Goal: Task Accomplishment & Management: Manage account settings

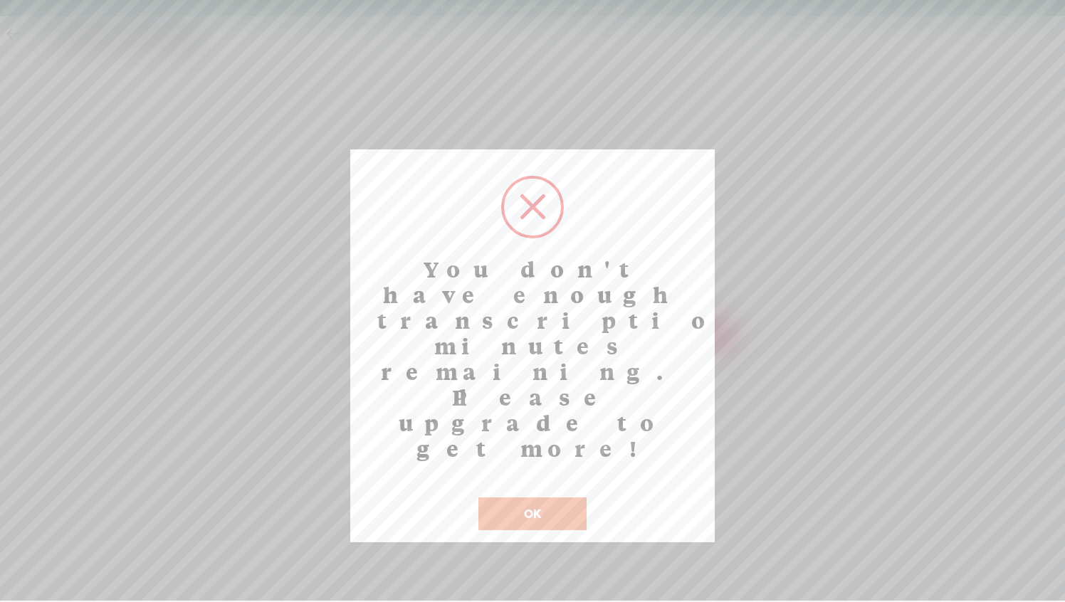
scroll to position [1, 0]
click at [515, 497] on button "OK" at bounding box center [532, 513] width 108 height 33
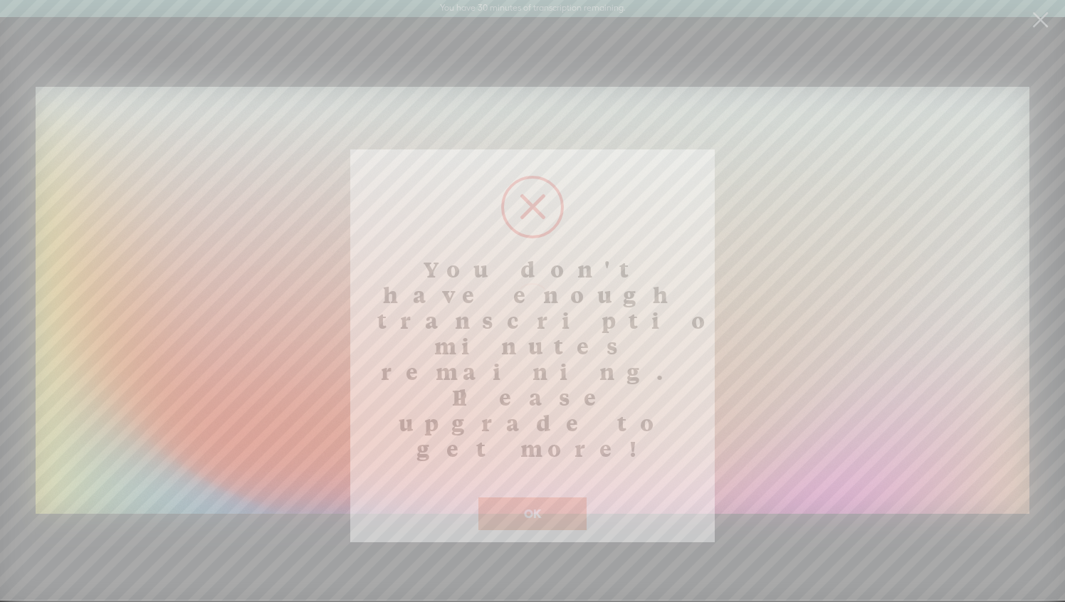
scroll to position [0, 0]
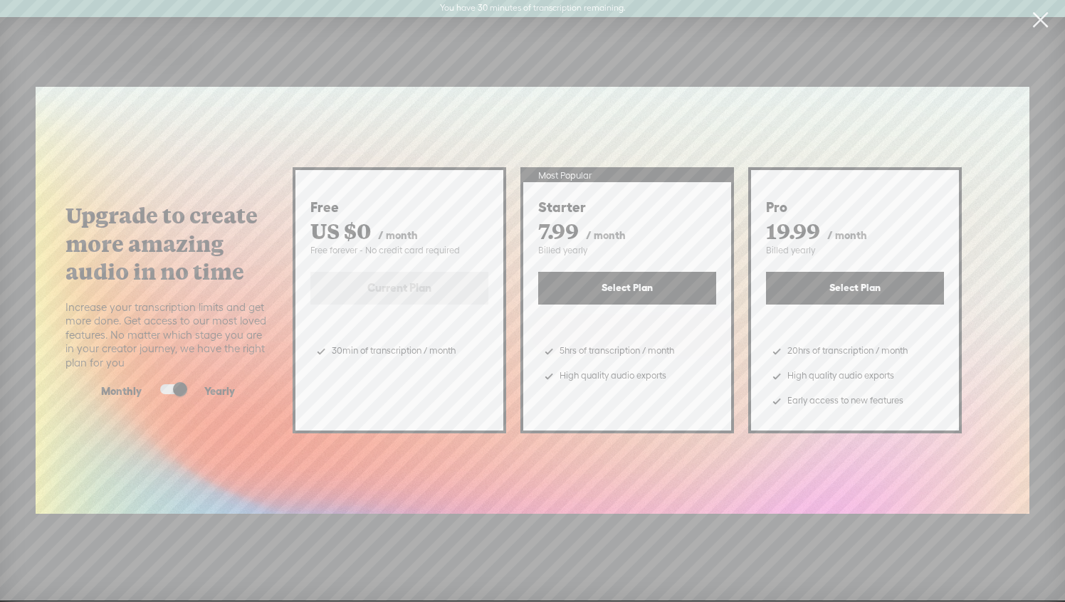
click at [1036, 16] on link at bounding box center [1040, 20] width 36 height 40
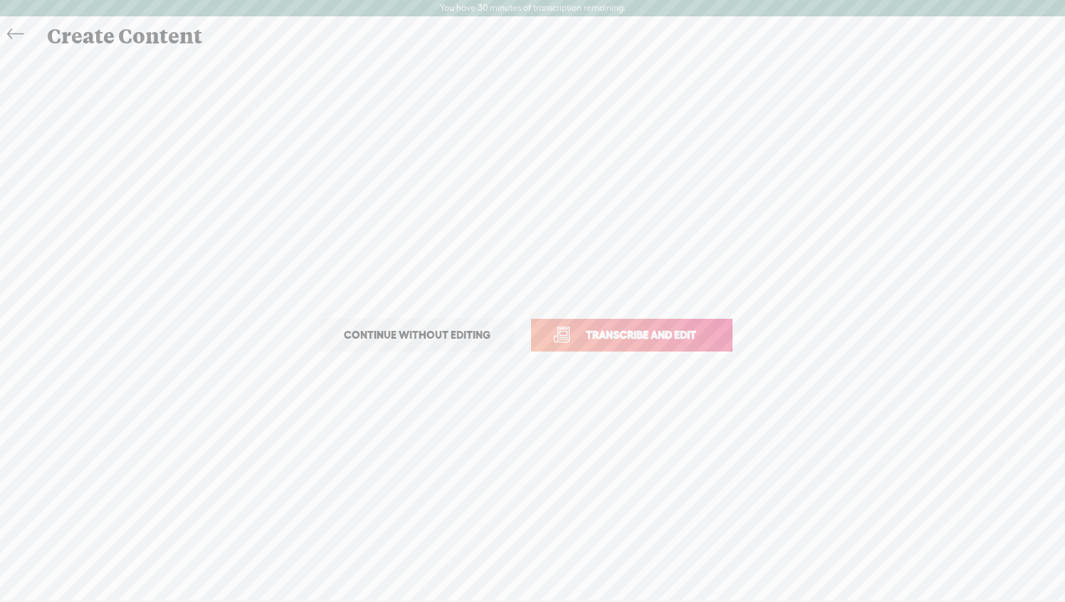
click at [15, 32] on icon at bounding box center [15, 35] width 16 height 32
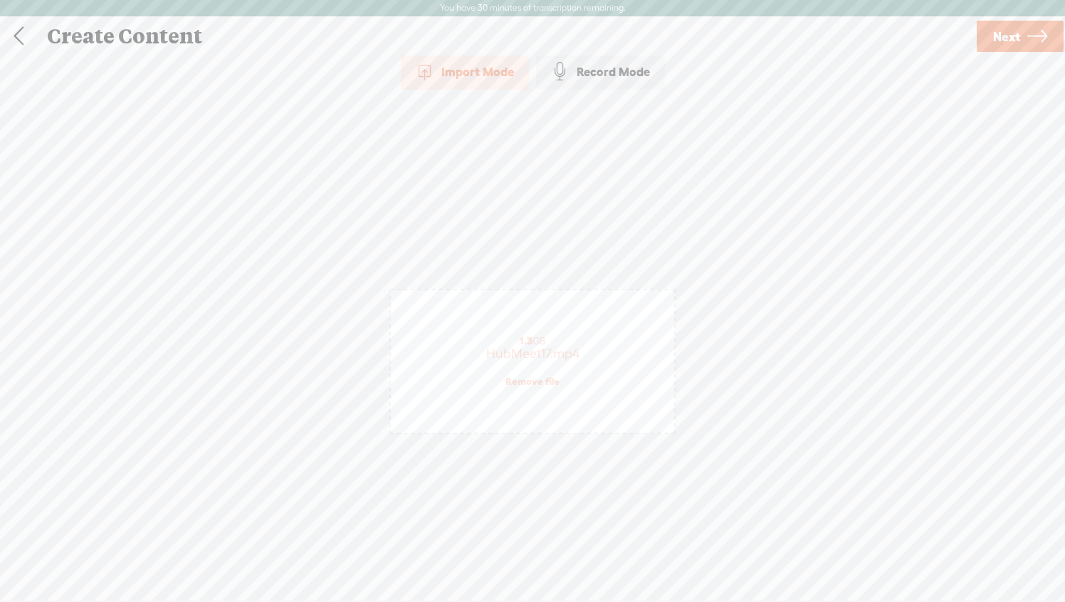
click at [25, 32] on link at bounding box center [19, 36] width 36 height 37
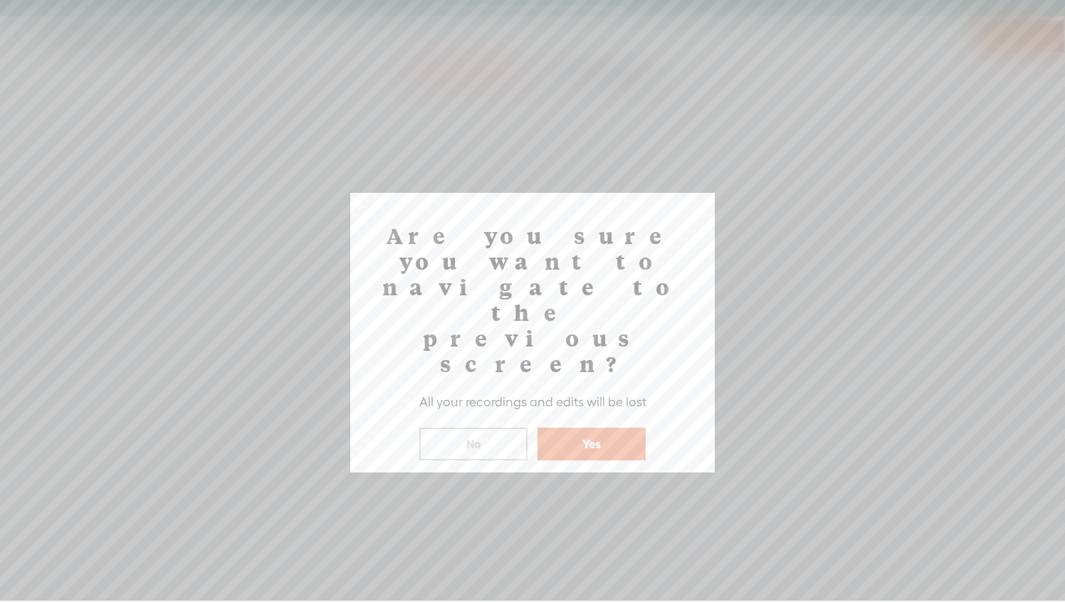
click at [585, 428] on button "Yes" at bounding box center [591, 444] width 108 height 33
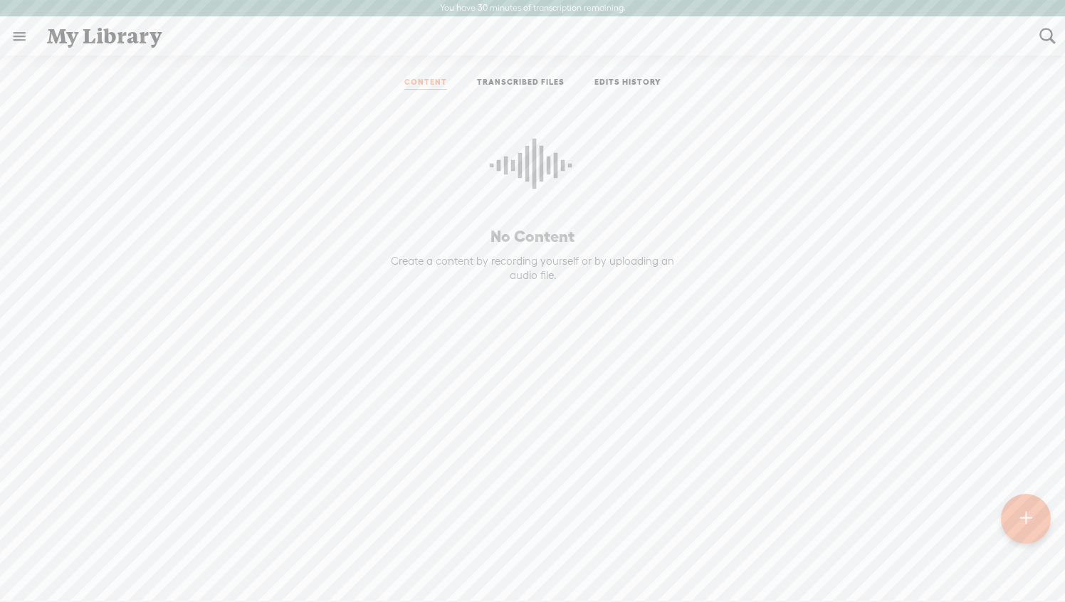
click at [21, 38] on link at bounding box center [19, 36] width 37 height 37
click at [62, 581] on div "SETTINGS" at bounding box center [94, 568] width 167 height 43
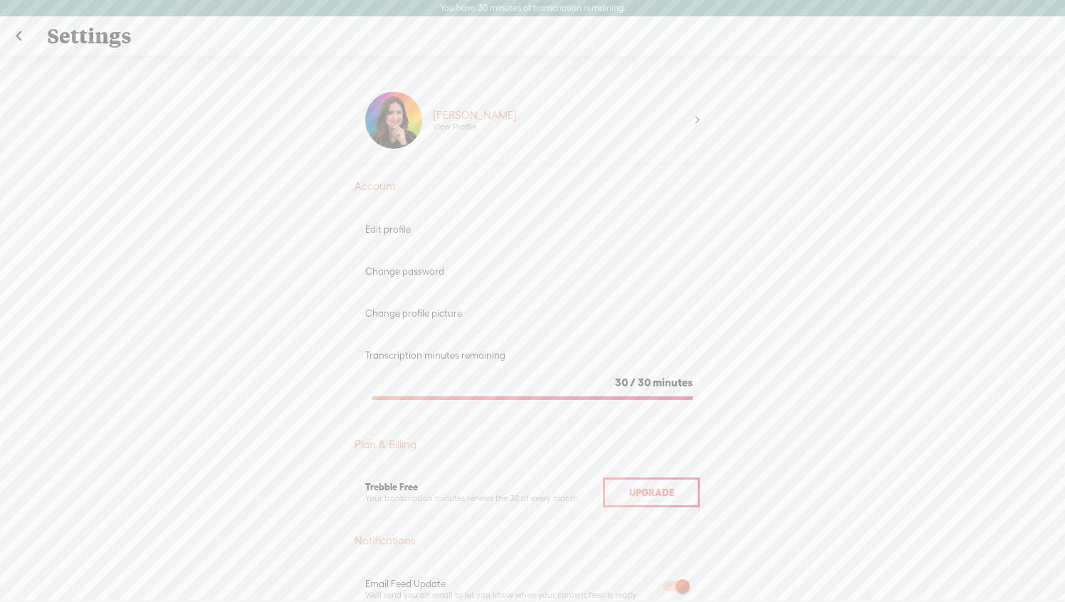
click at [649, 120] on div "[PERSON_NAME] View Profile" at bounding box center [558, 120] width 273 height 57
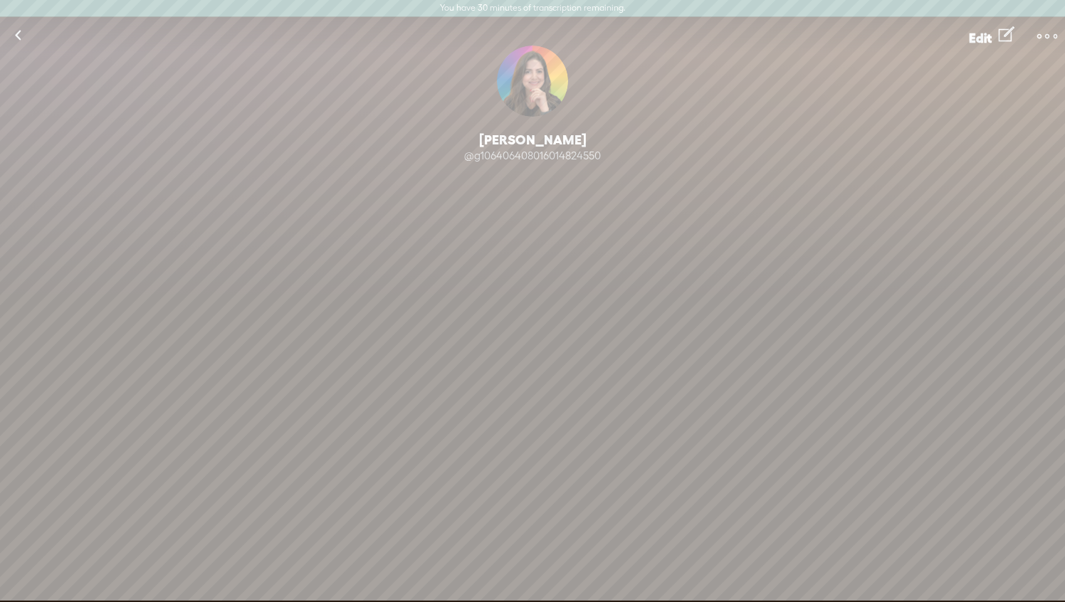
click at [977, 34] on span "Edit" at bounding box center [980, 38] width 23 height 15
